Goal: Check status: Check status

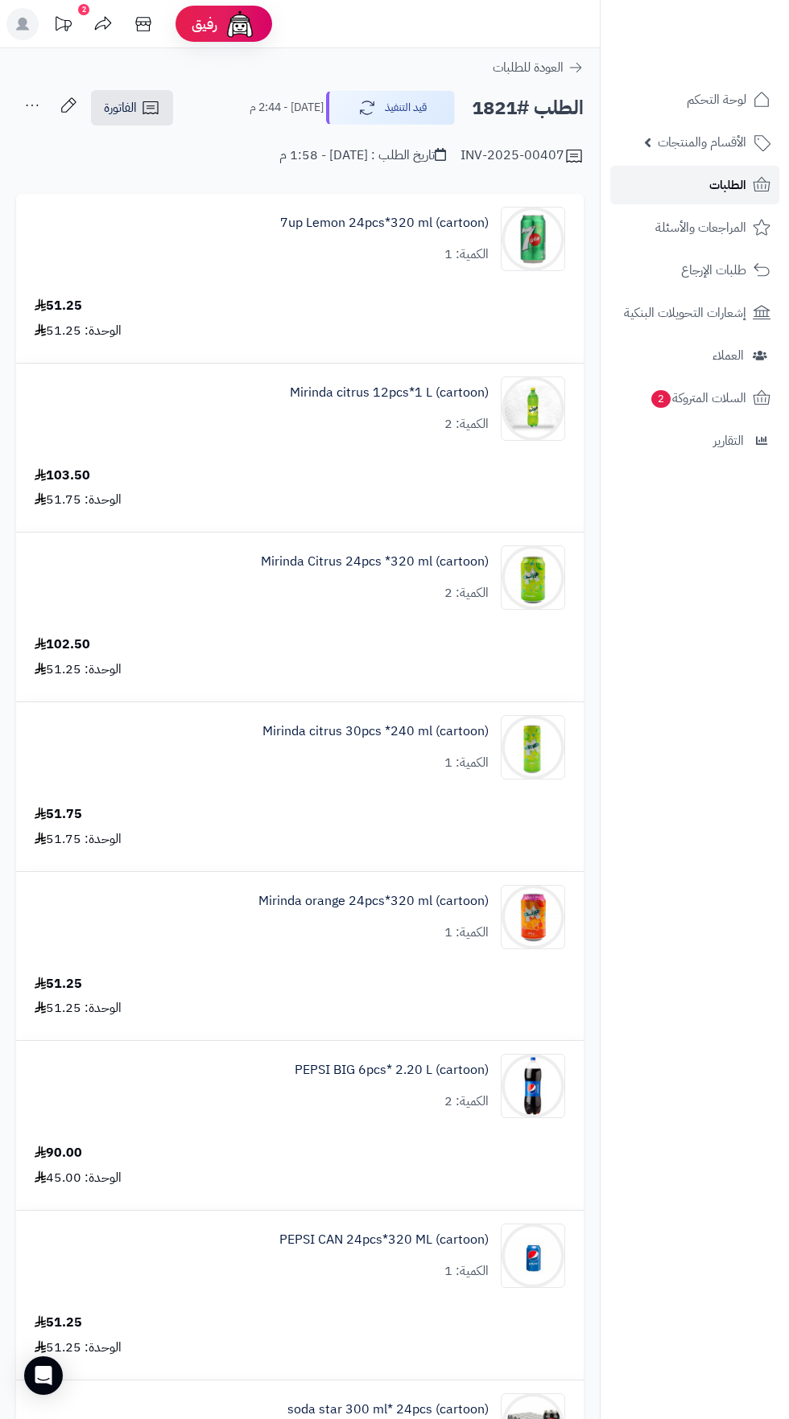
click at [744, 191] on span "الطلبات" at bounding box center [727, 185] width 37 height 23
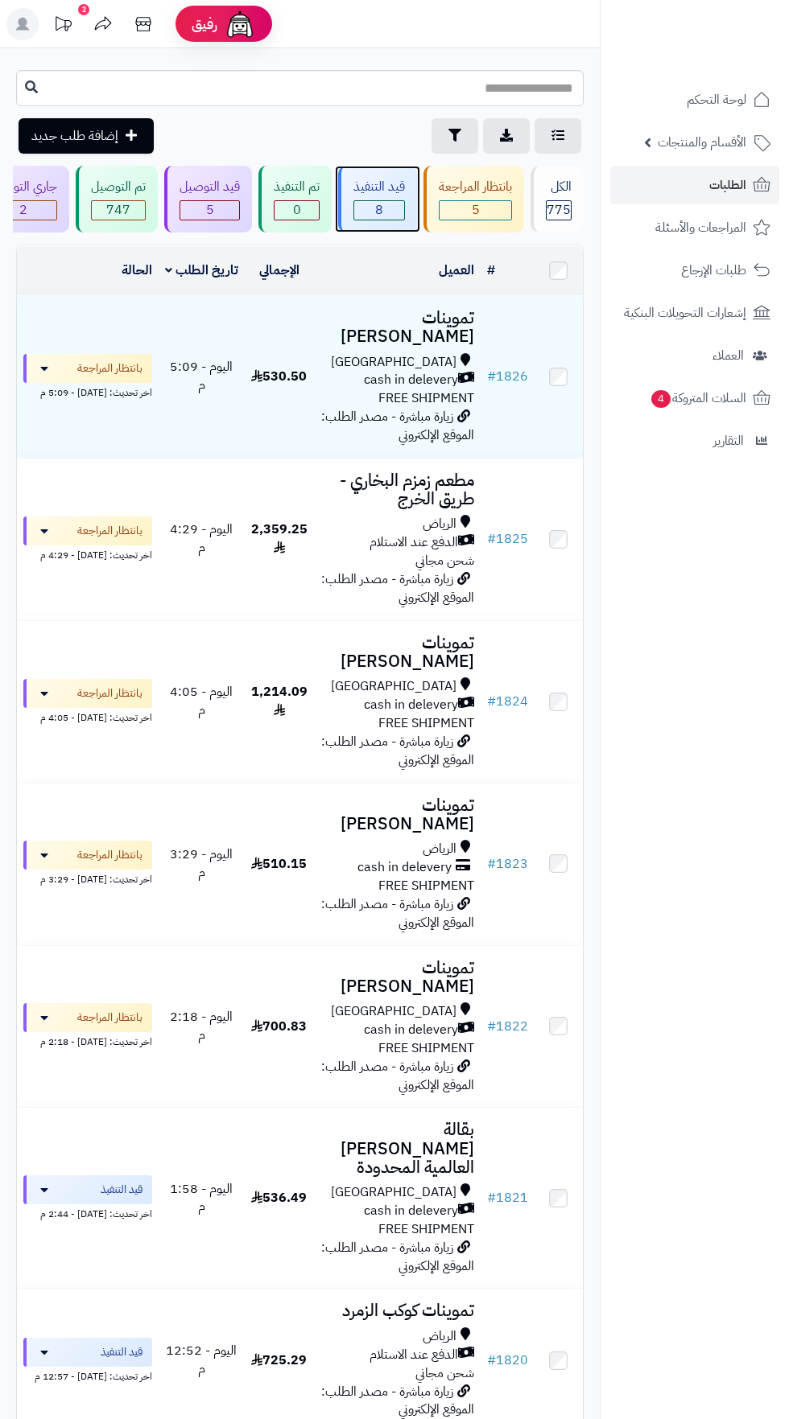
click at [381, 207] on span "8" at bounding box center [379, 210] width 50 height 19
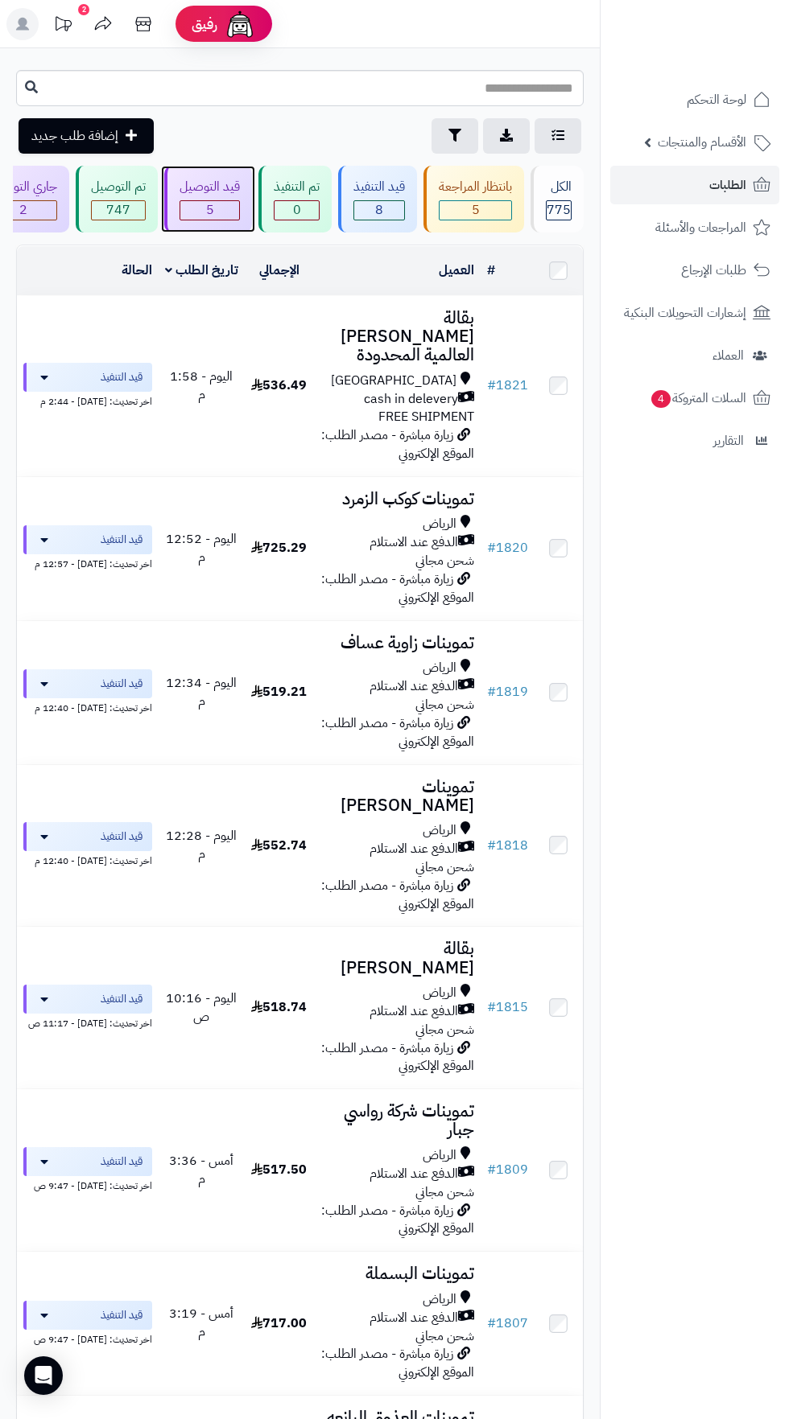
click at [216, 202] on span "5" at bounding box center [209, 210] width 59 height 19
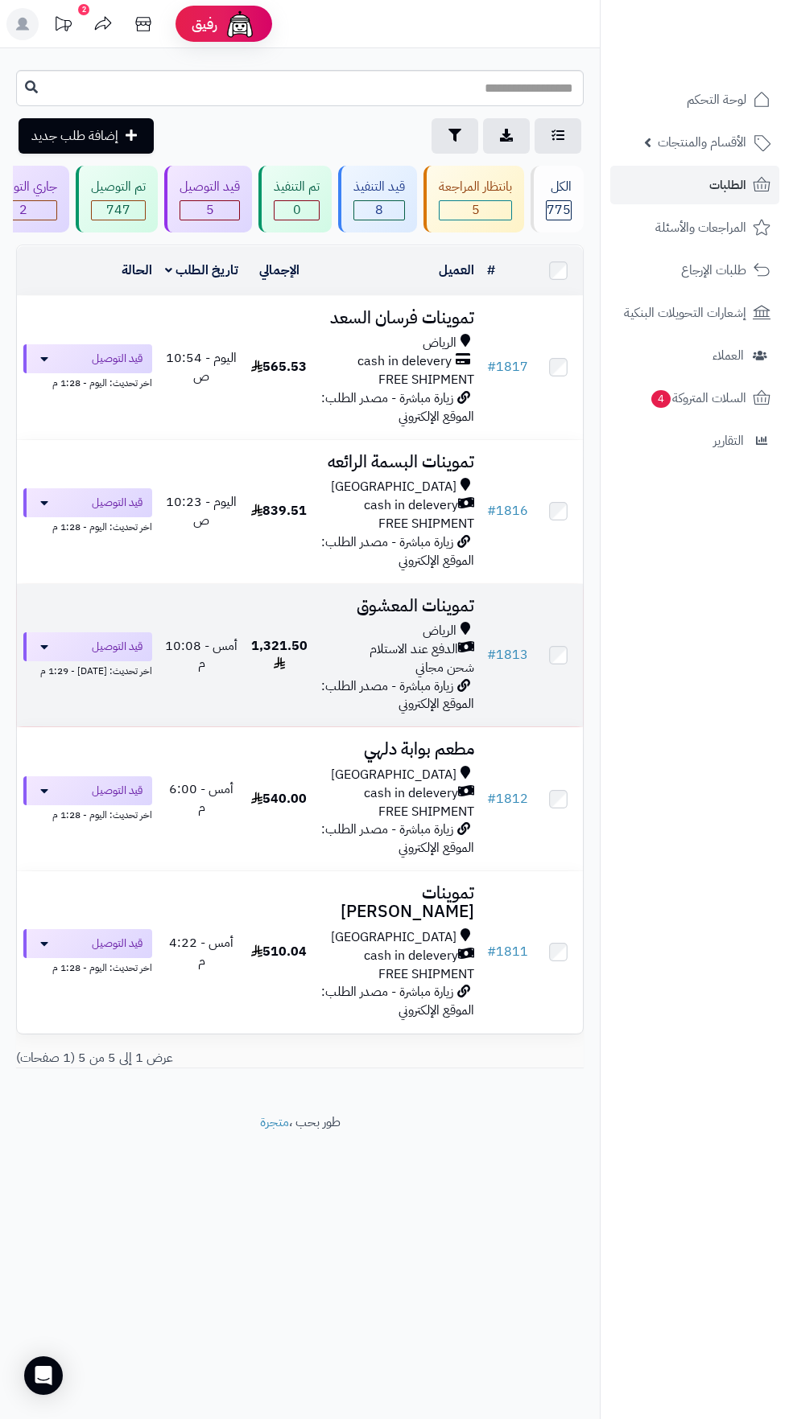
click at [439, 630] on span "الرياض" at bounding box center [439, 631] width 34 height 19
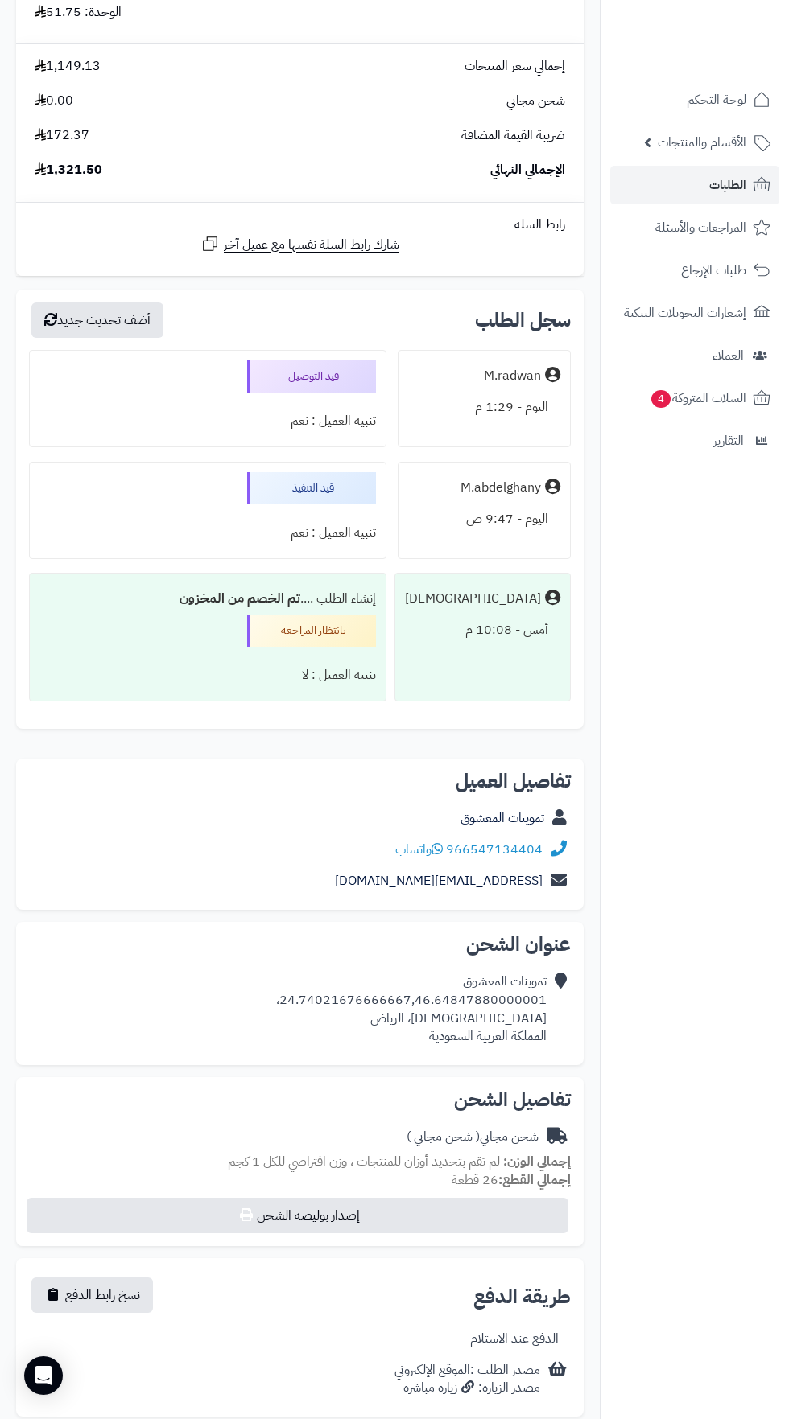
scroll to position [1600, 0]
